Goal: Transaction & Acquisition: Purchase product/service

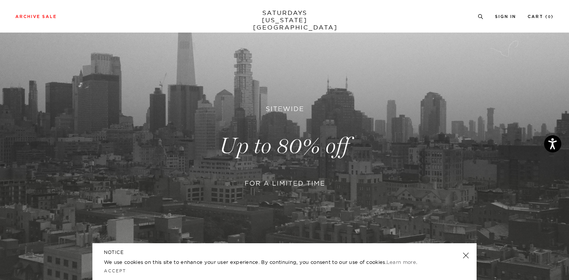
scroll to position [66, 0]
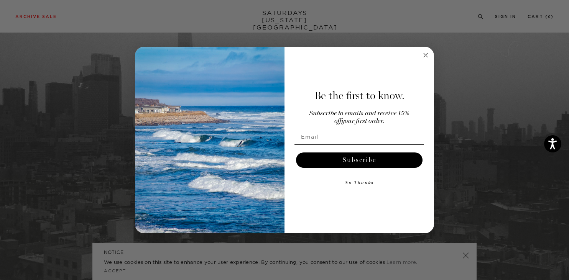
click at [423, 54] on circle "Close dialog" at bounding box center [425, 55] width 9 height 9
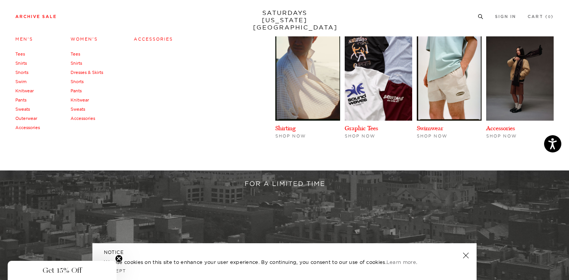
click at [24, 53] on link "Tees" at bounding box center [20, 53] width 10 height 5
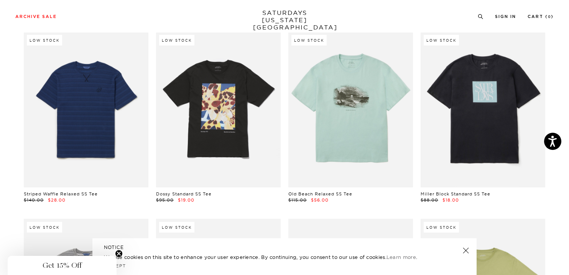
scroll to position [236, 0]
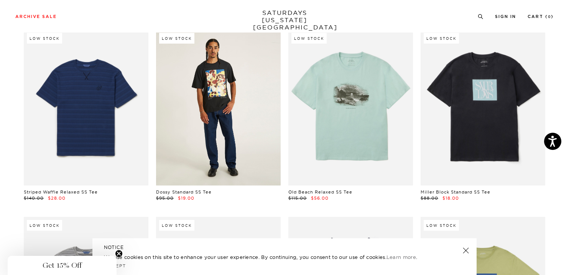
click at [243, 144] on link at bounding box center [218, 108] width 125 height 156
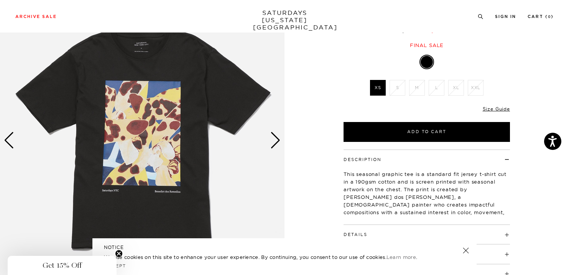
scroll to position [77, 0]
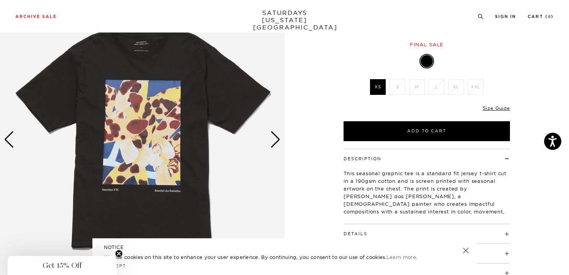
click at [277, 141] on div "Next slide" at bounding box center [275, 139] width 10 height 17
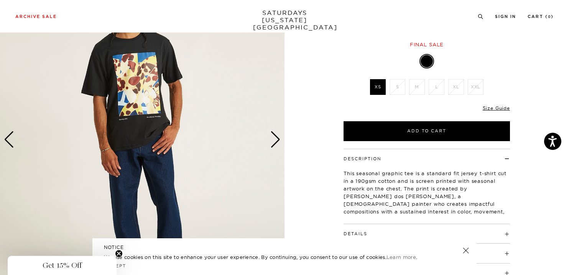
click at [277, 141] on div "Next slide" at bounding box center [275, 139] width 10 height 17
